Goal: Information Seeking & Learning: Understand process/instructions

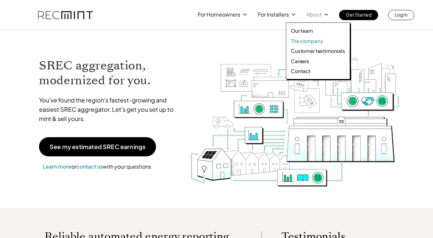
click at [308, 41] on p "The company" at bounding box center [307, 41] width 32 height 7
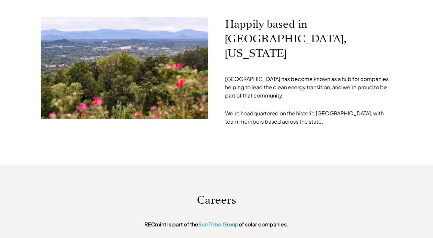
scroll to position [2155, 0]
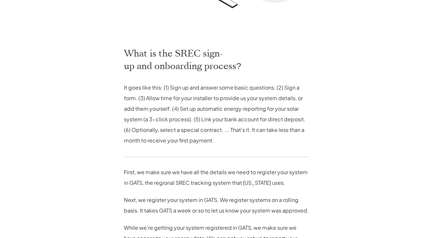
scroll to position [302, 0]
